Goal: Task Accomplishment & Management: Complete application form

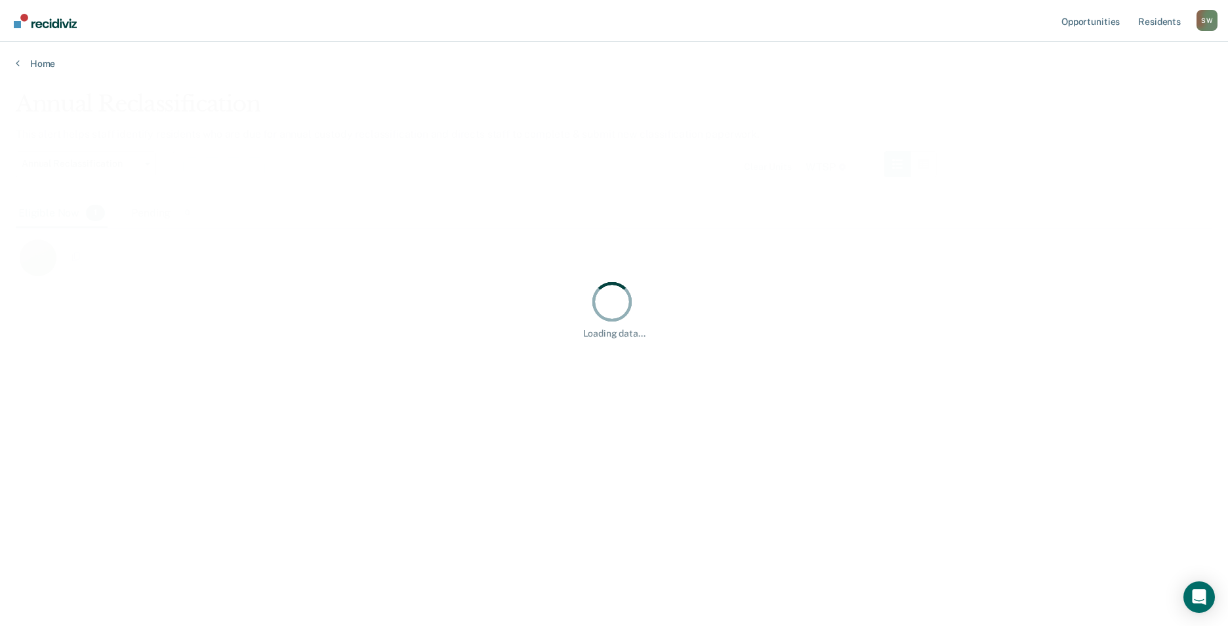
scroll to position [427, 1187]
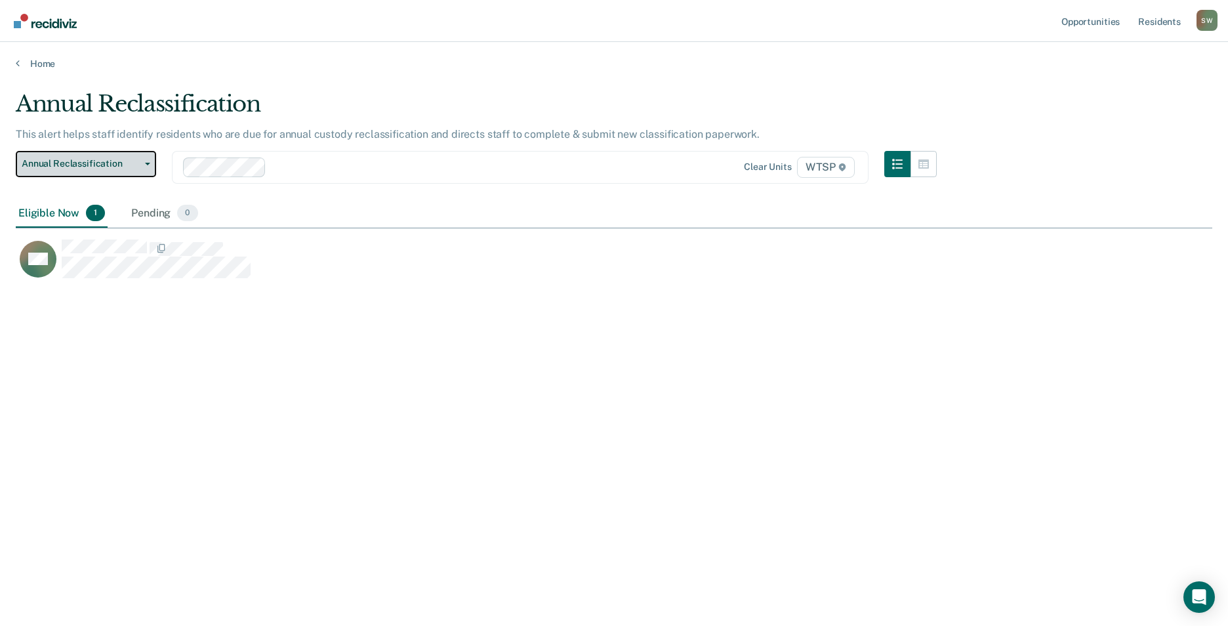
click at [140, 168] on button "Annual Reclassification" at bounding box center [86, 164] width 140 height 26
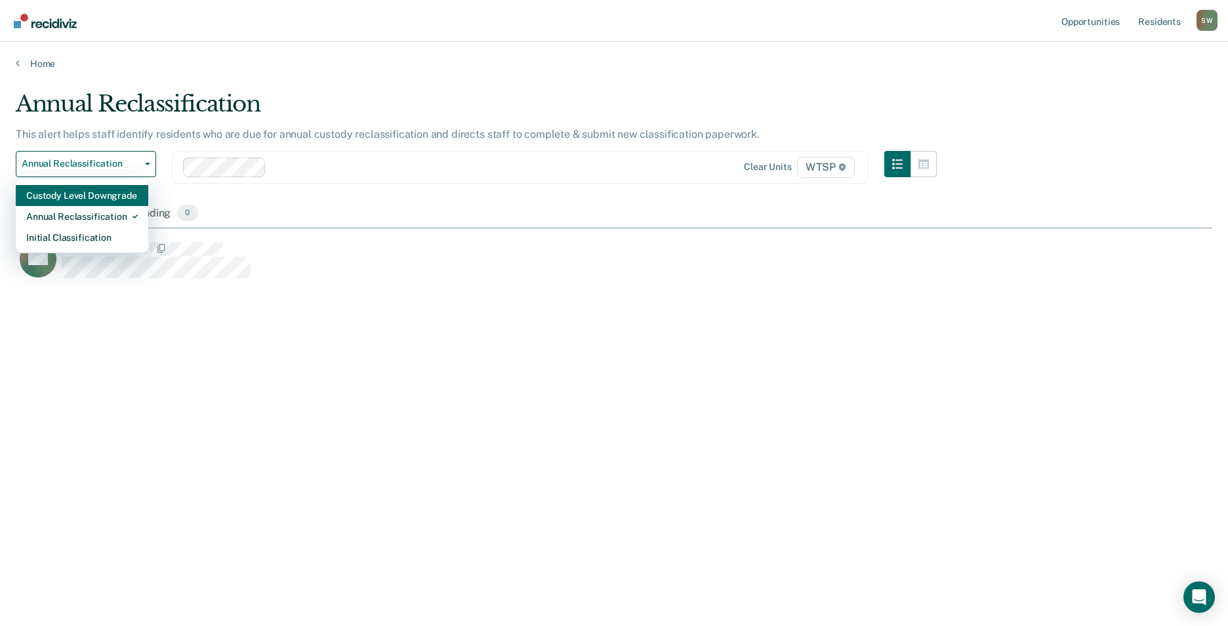
click at [103, 198] on div "Custody Level Downgrade" at bounding box center [82, 195] width 112 height 21
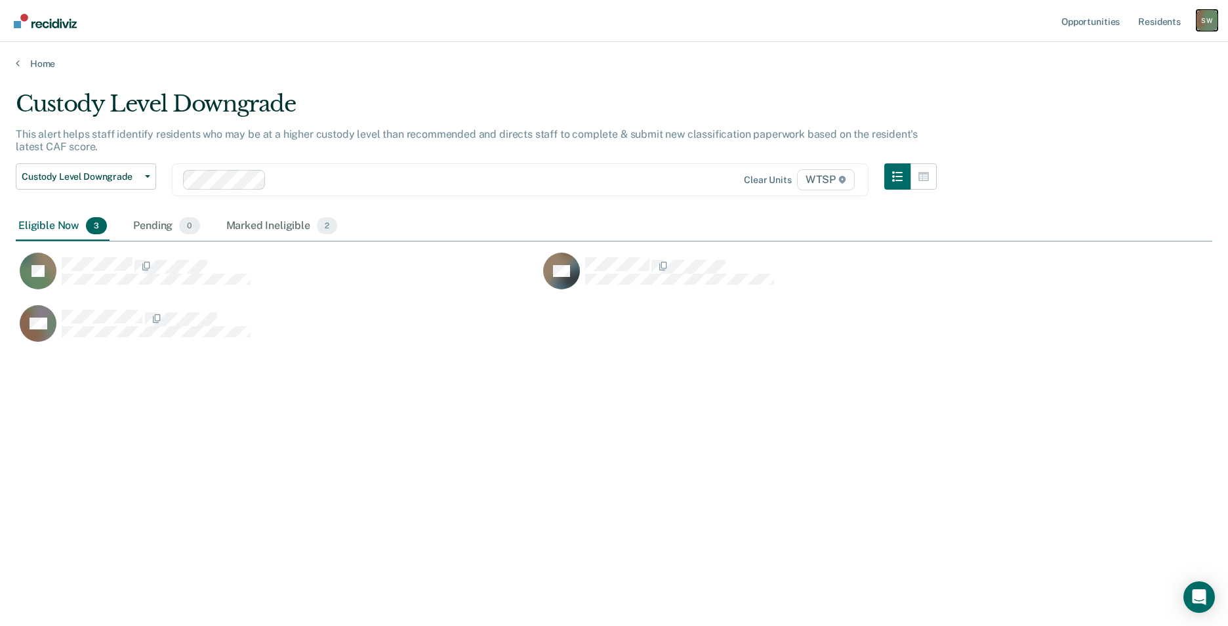
click at [1201, 21] on div "S W" at bounding box center [1206, 20] width 21 height 21
click at [1007, 58] on link "Home" at bounding box center [614, 64] width 1196 height 12
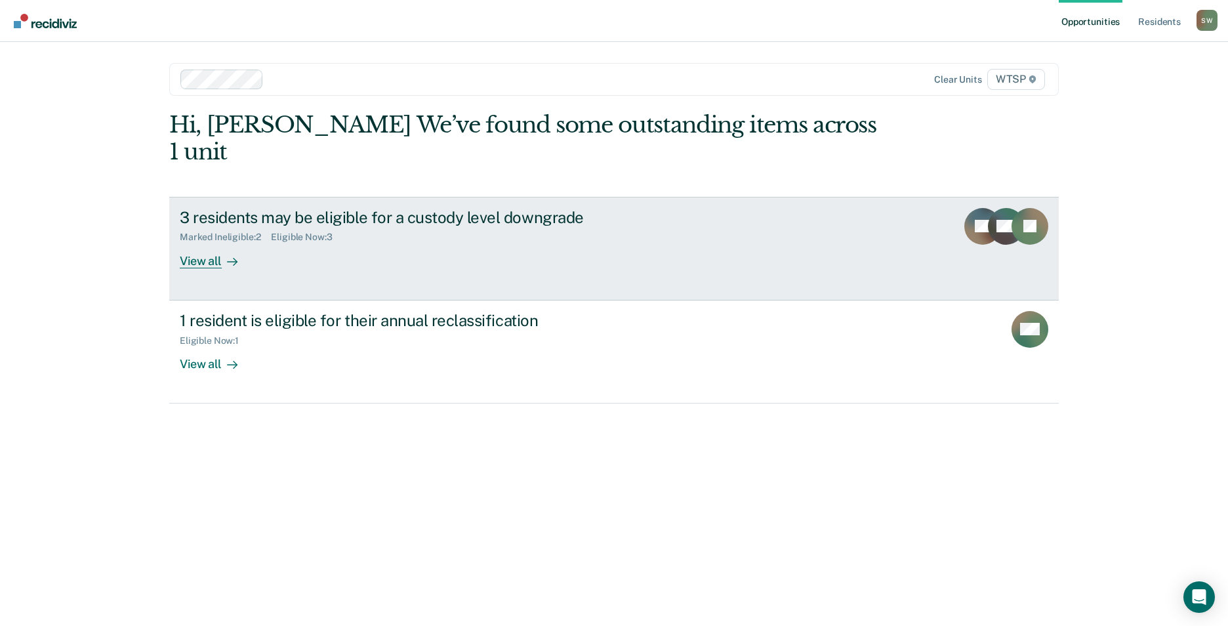
click at [209, 243] on div "View all" at bounding box center [216, 256] width 73 height 26
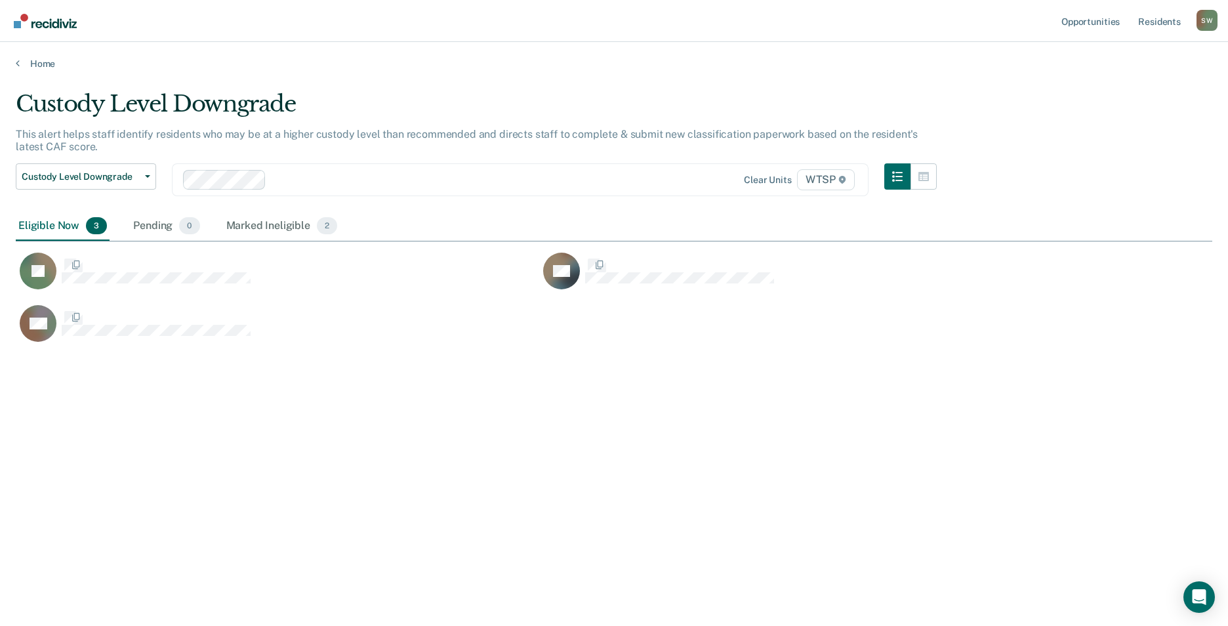
scroll to position [427, 1187]
click at [120, 182] on span "Custody Level Downgrade" at bounding box center [81, 176] width 118 height 11
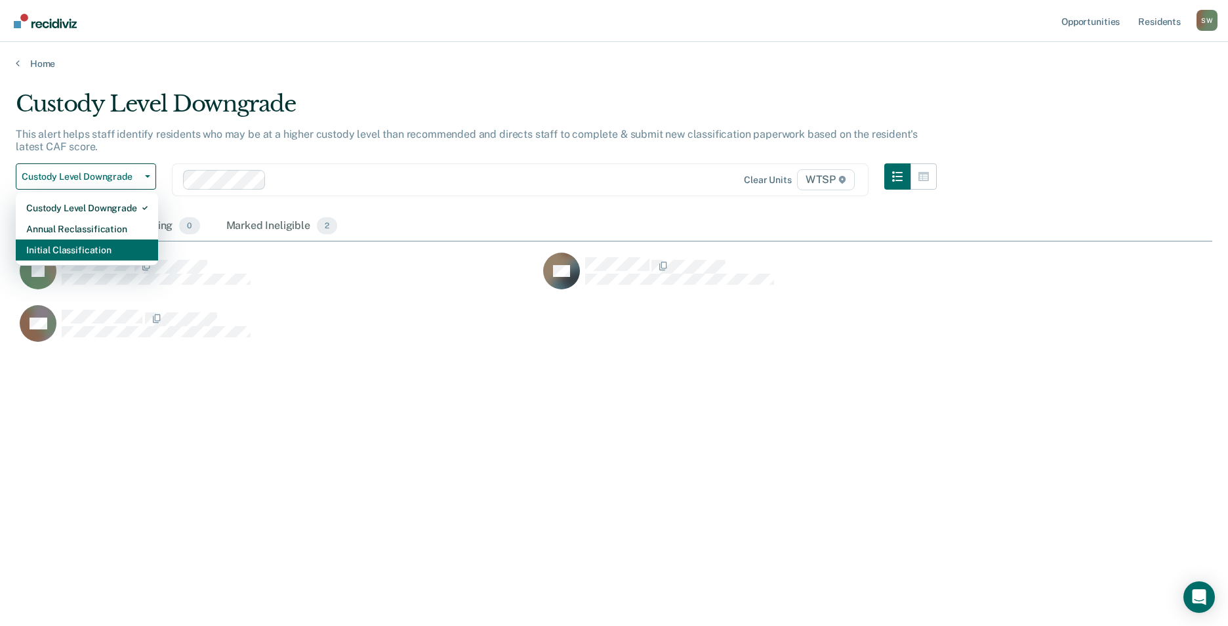
click at [102, 254] on div "Initial Classification" at bounding box center [86, 249] width 121 height 21
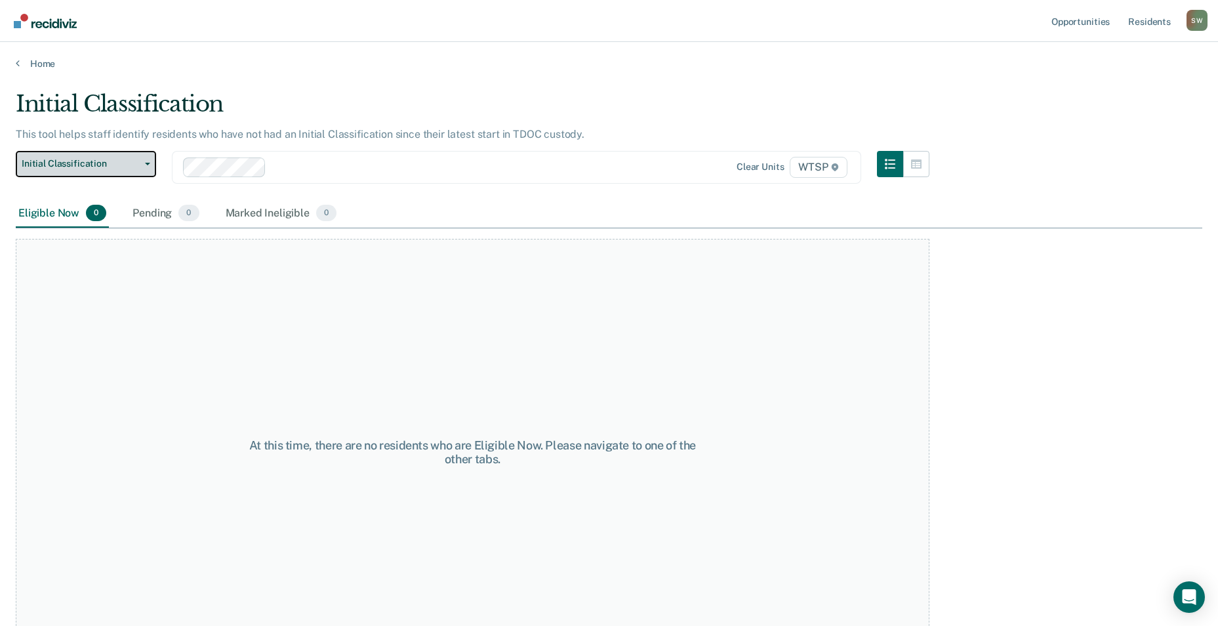
click at [107, 163] on span "Initial Classification" at bounding box center [81, 163] width 118 height 11
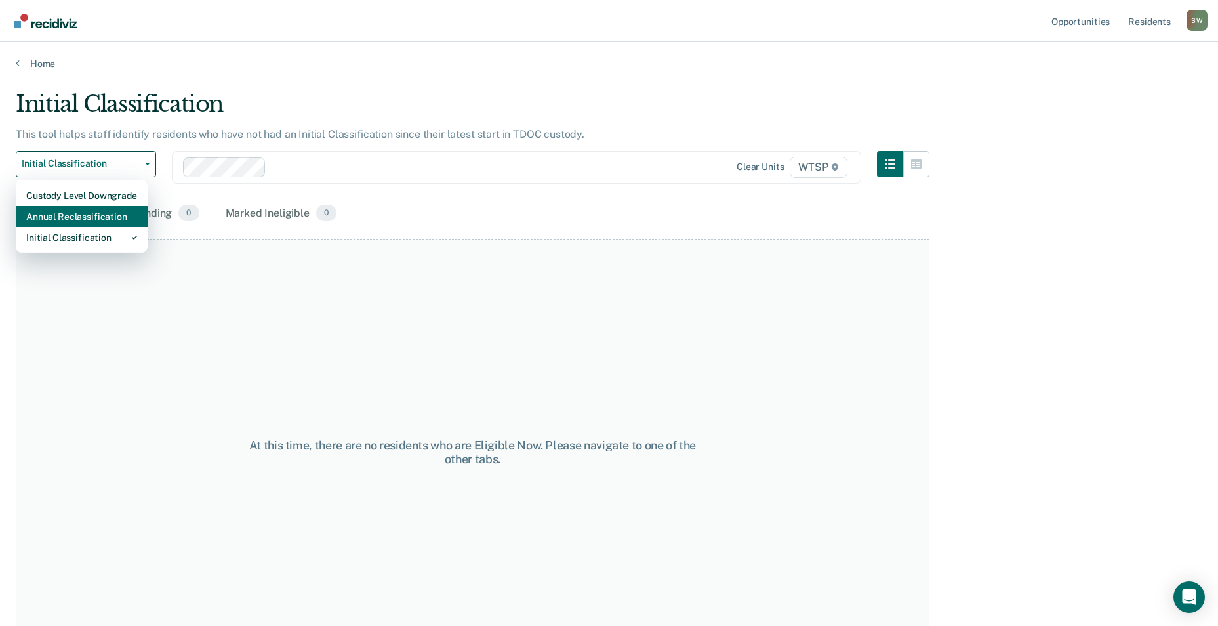
click at [104, 220] on div "Annual Reclassification" at bounding box center [81, 216] width 111 height 21
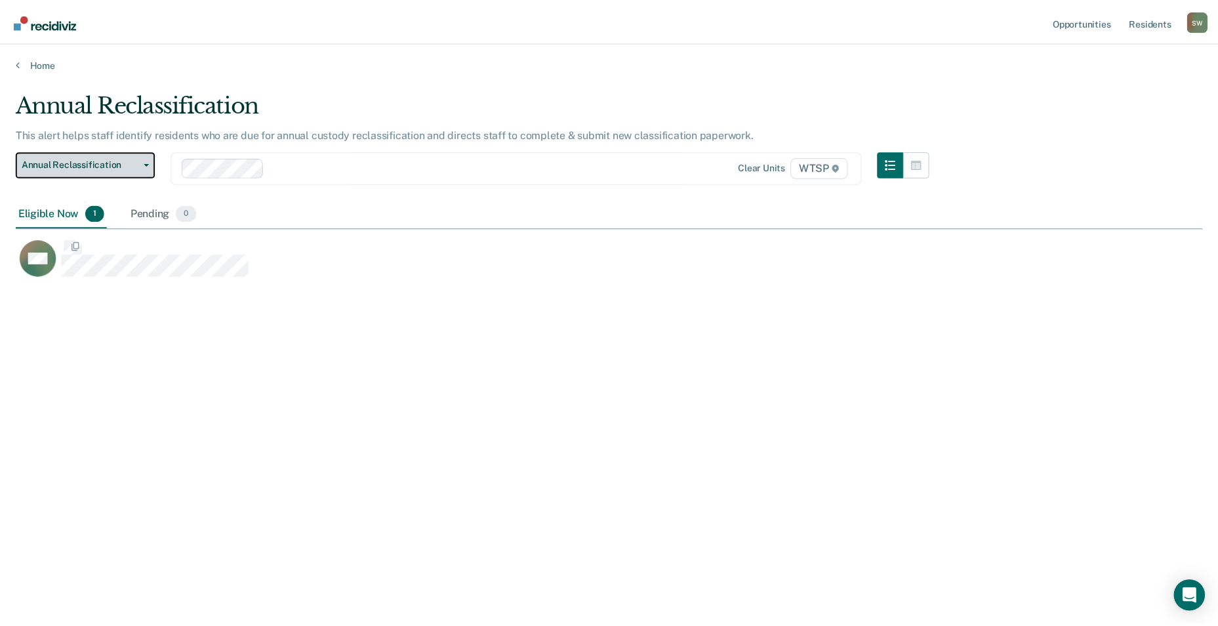
scroll to position [427, 1187]
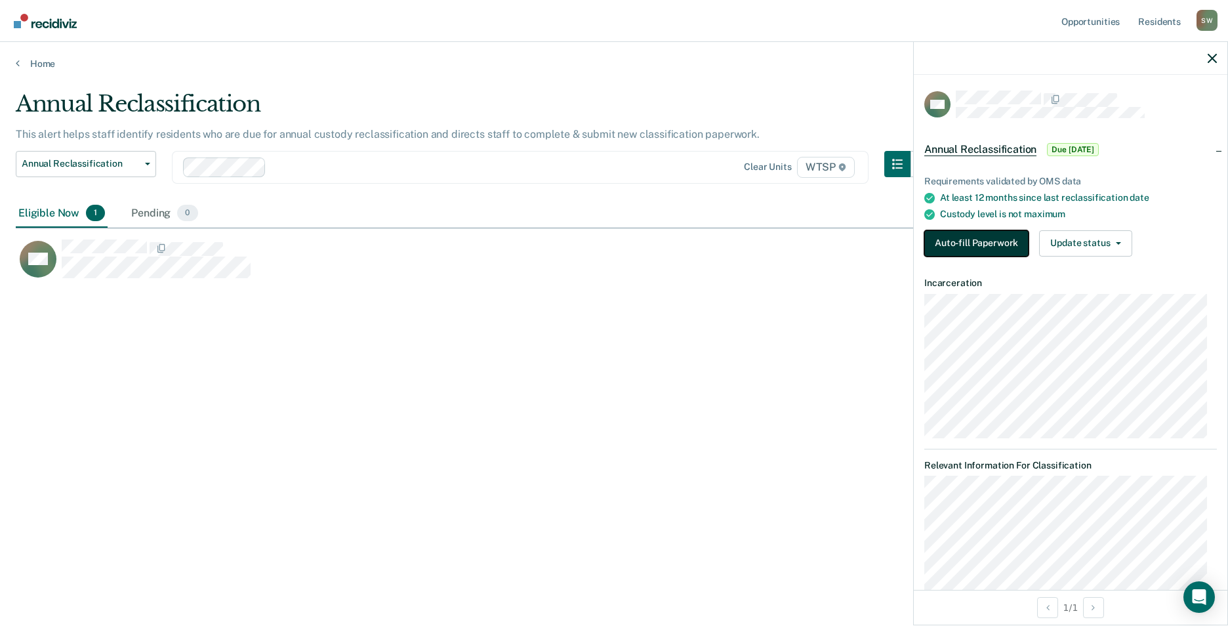
click at [964, 244] on button "Auto-fill Paperwork" at bounding box center [976, 243] width 104 height 26
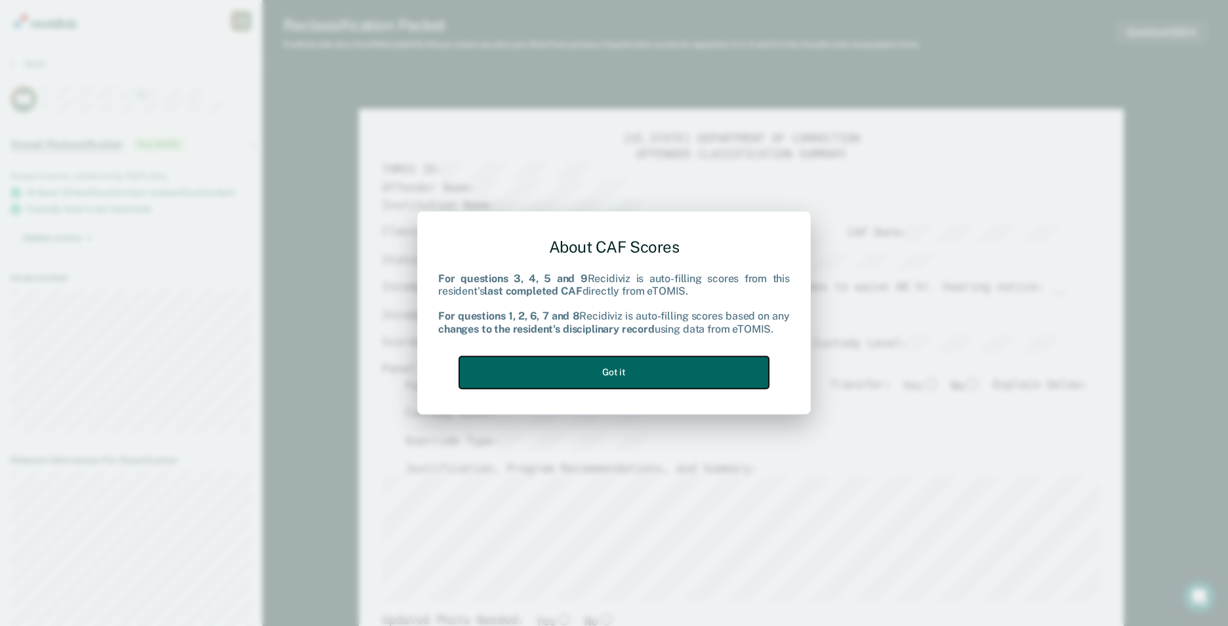
click at [633, 375] on button "Got it" at bounding box center [614, 372] width 310 height 32
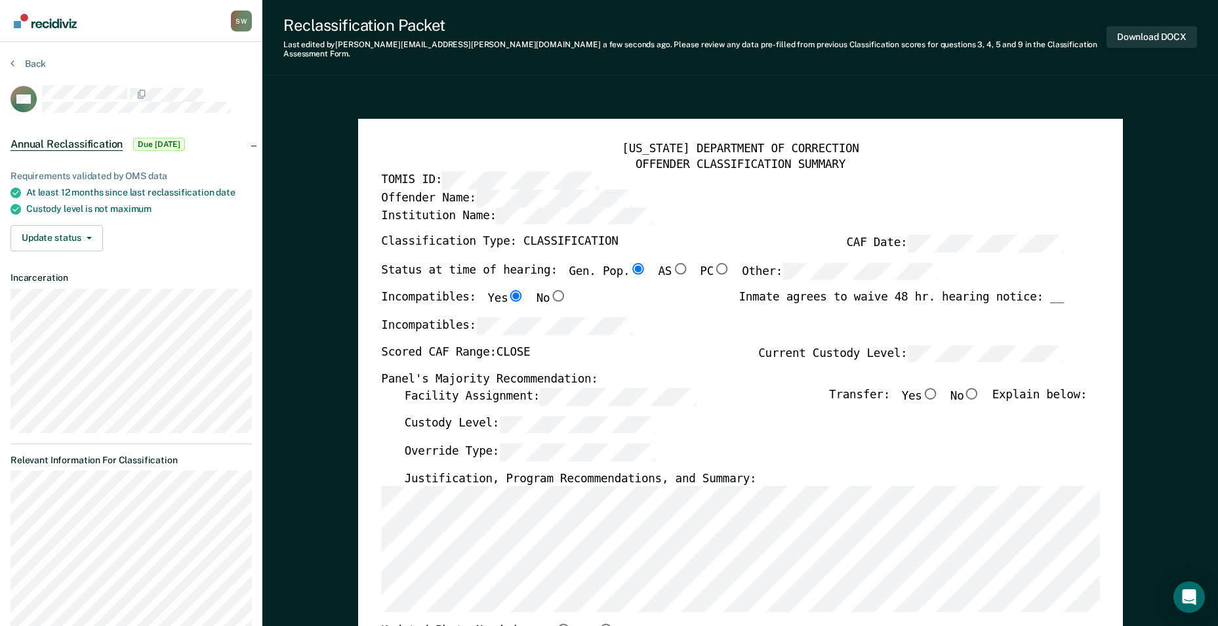
click at [975, 388] on input "No" at bounding box center [972, 394] width 17 height 12
type textarea "x"
radio input "true"
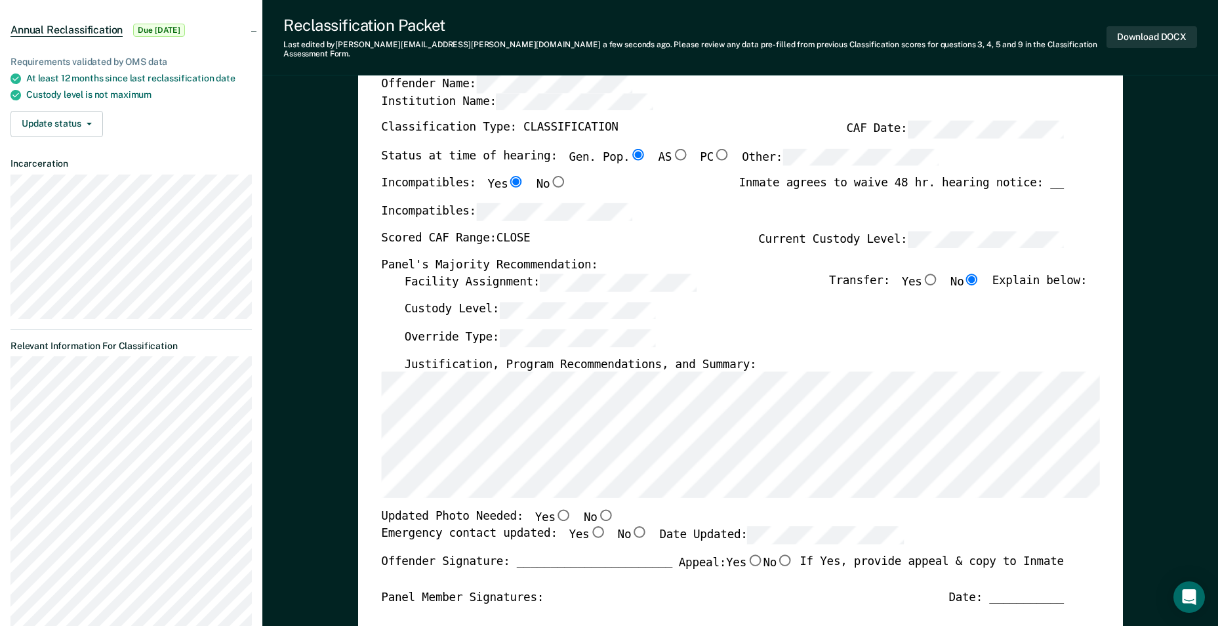
scroll to position [262, 0]
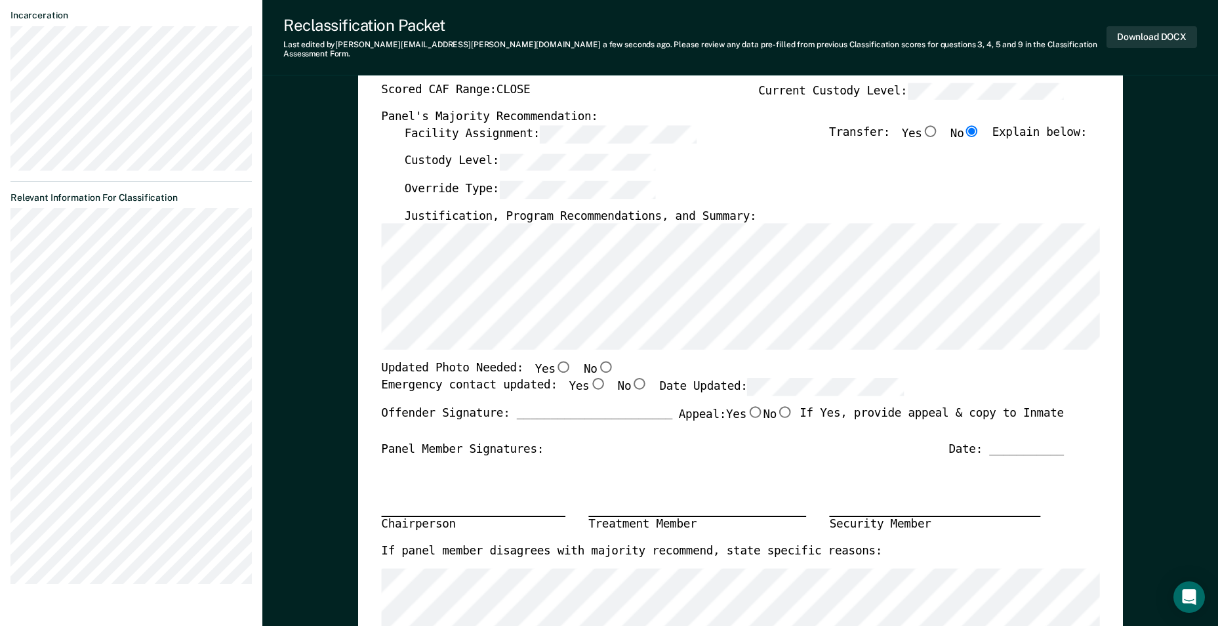
drag, startPoint x: 901, startPoint y: 479, endPoint x: 884, endPoint y: 468, distance: 20.6
click at [901, 478] on div "Chairperson Treatment Member Security Member" at bounding box center [722, 500] width 683 height 86
click at [555, 361] on input "Yes" at bounding box center [563, 367] width 17 height 12
type textarea "x"
radio input "true"
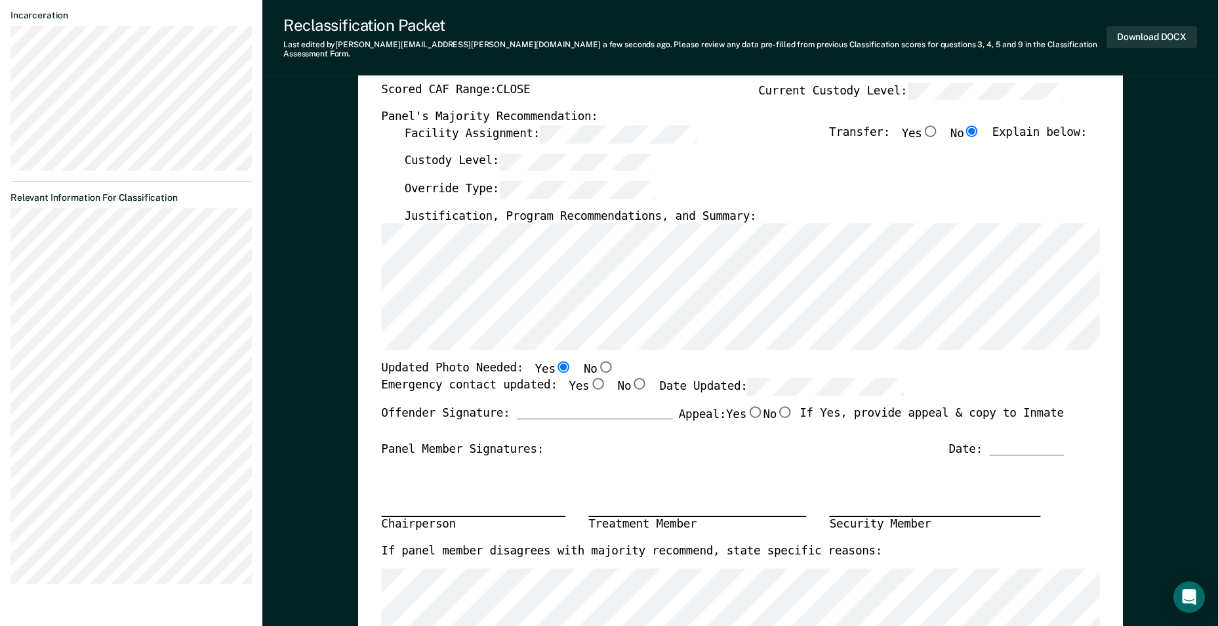
click at [589, 378] on input "Yes" at bounding box center [597, 384] width 17 height 12
type textarea "x"
radio input "true"
click at [777, 405] on input "No" at bounding box center [785, 411] width 17 height 12
type textarea "x"
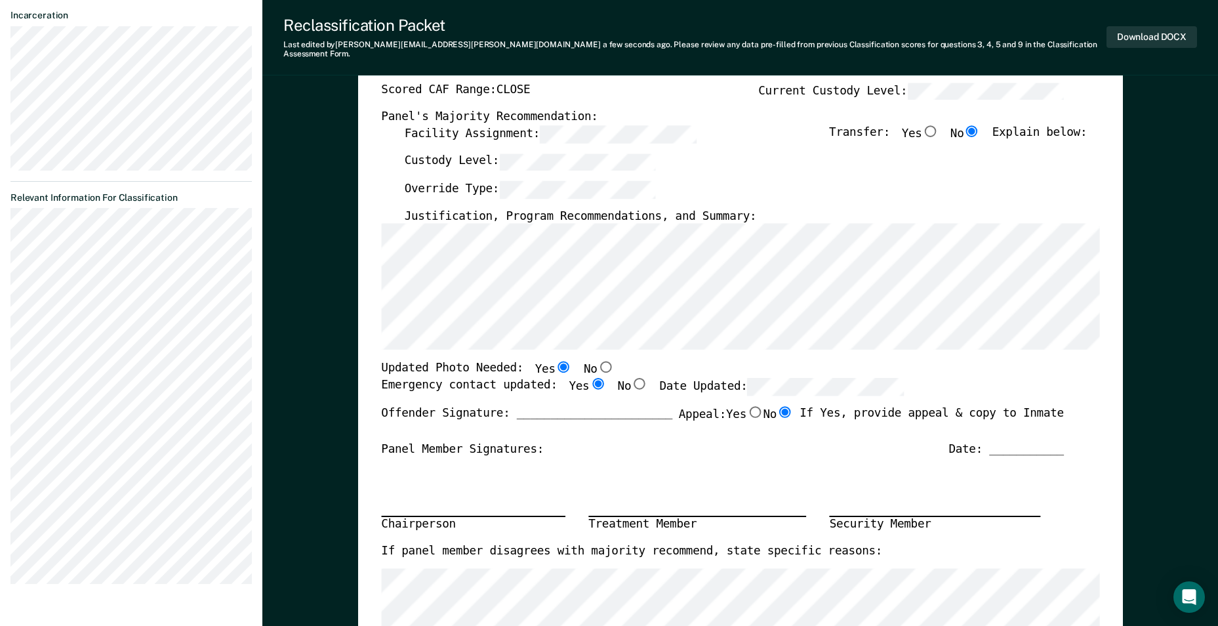
radio input "true"
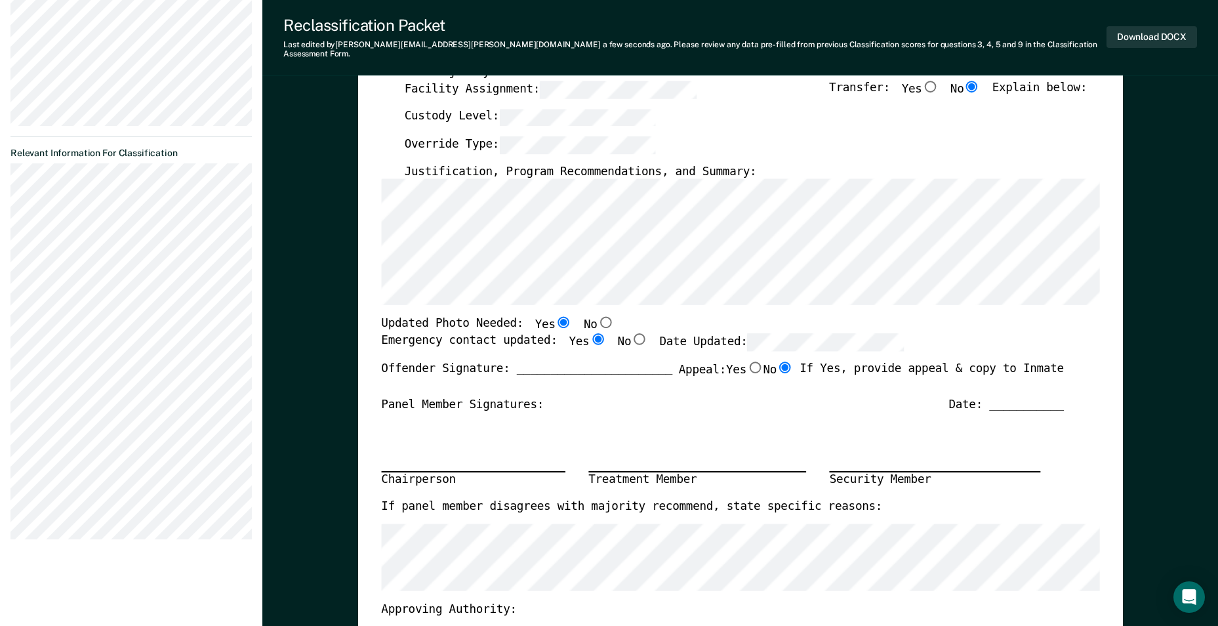
scroll to position [0, 0]
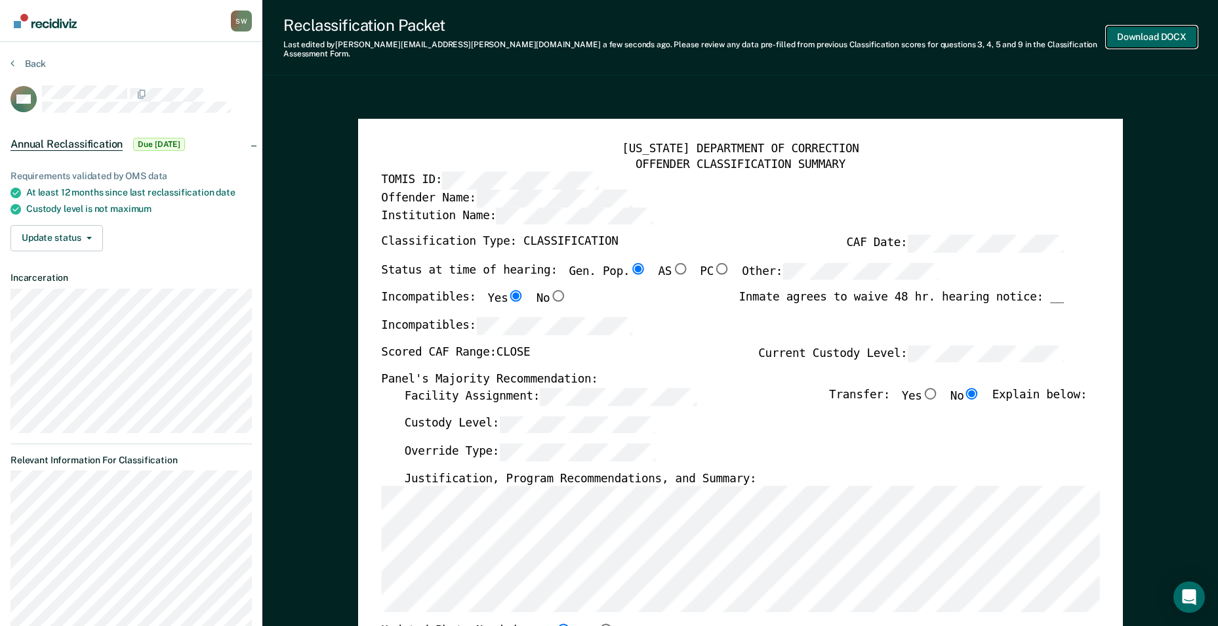
click at [1139, 29] on button "Download DOCX" at bounding box center [1152, 37] width 91 height 22
type textarea "x"
